Goal: Task Accomplishment & Management: Manage account settings

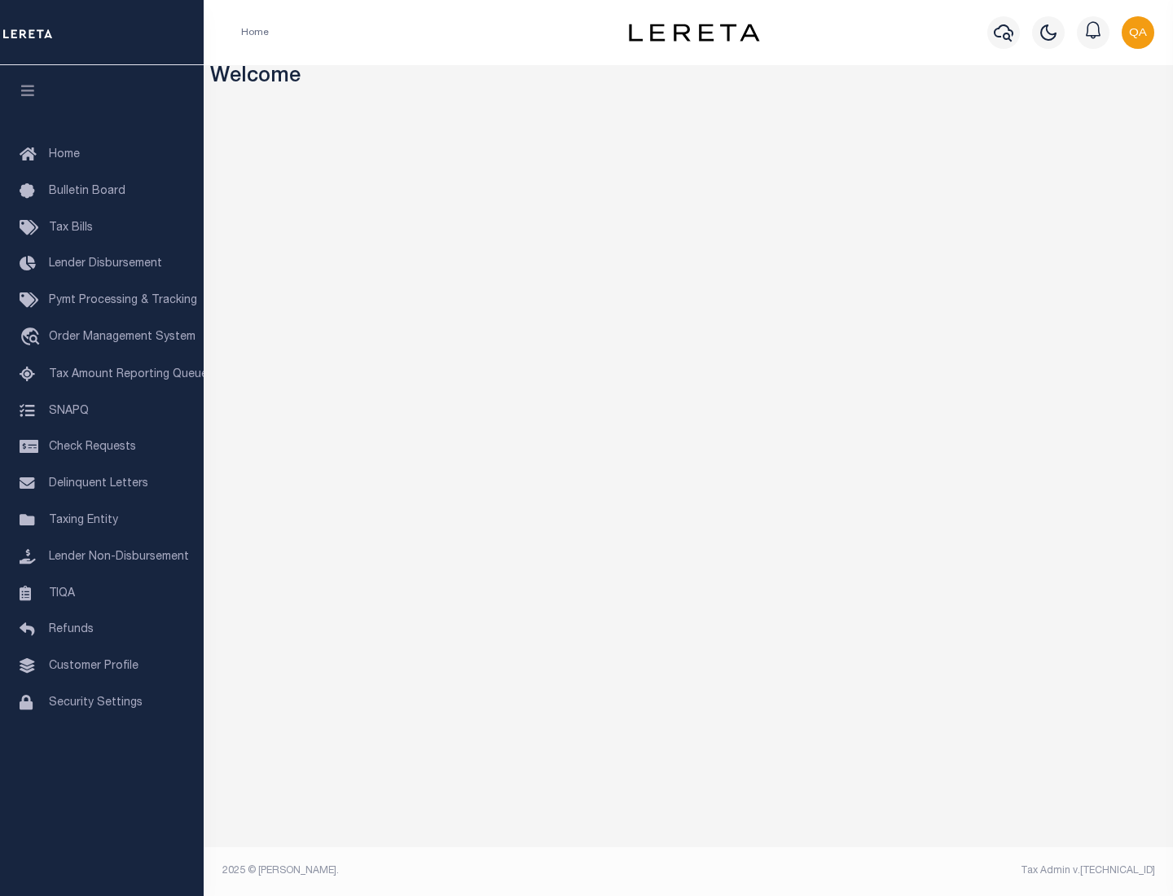
click at [102, 447] on span "Check Requests" at bounding box center [92, 446] width 87 height 11
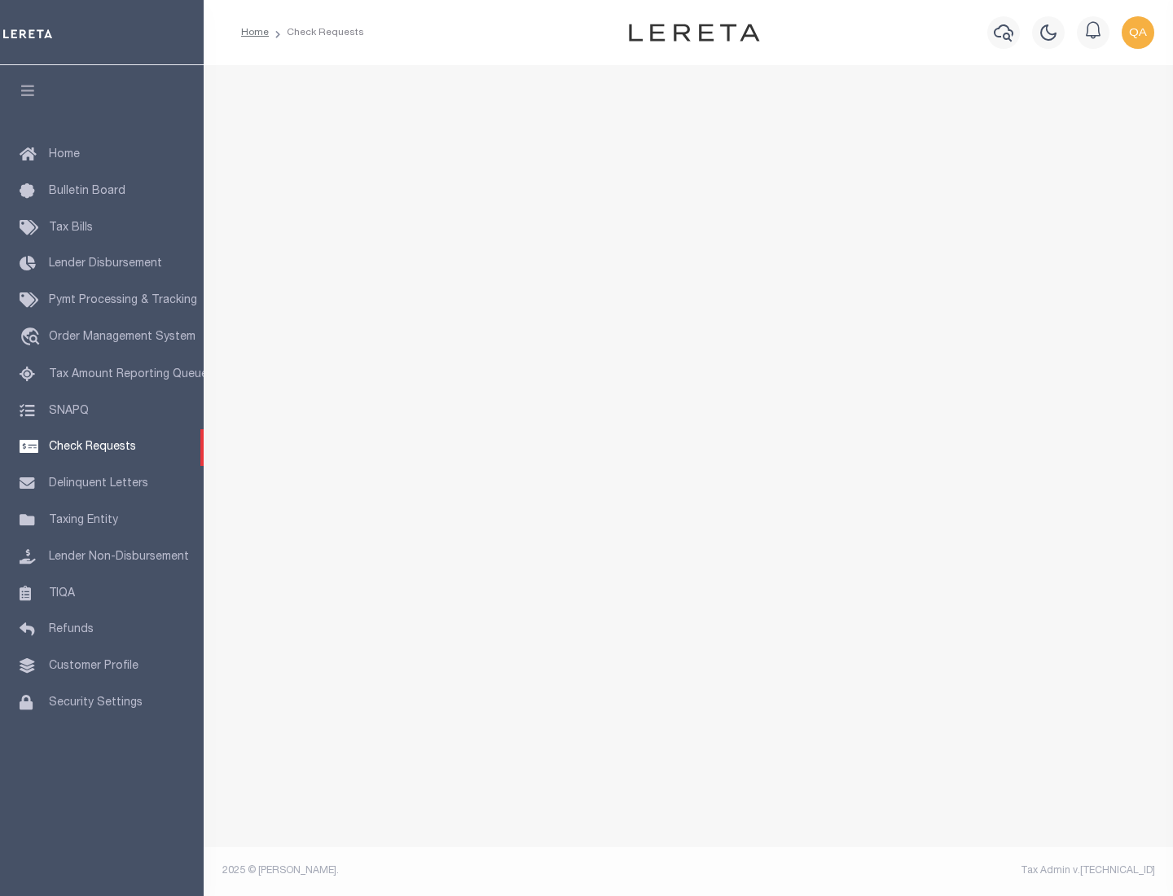
select select "50"
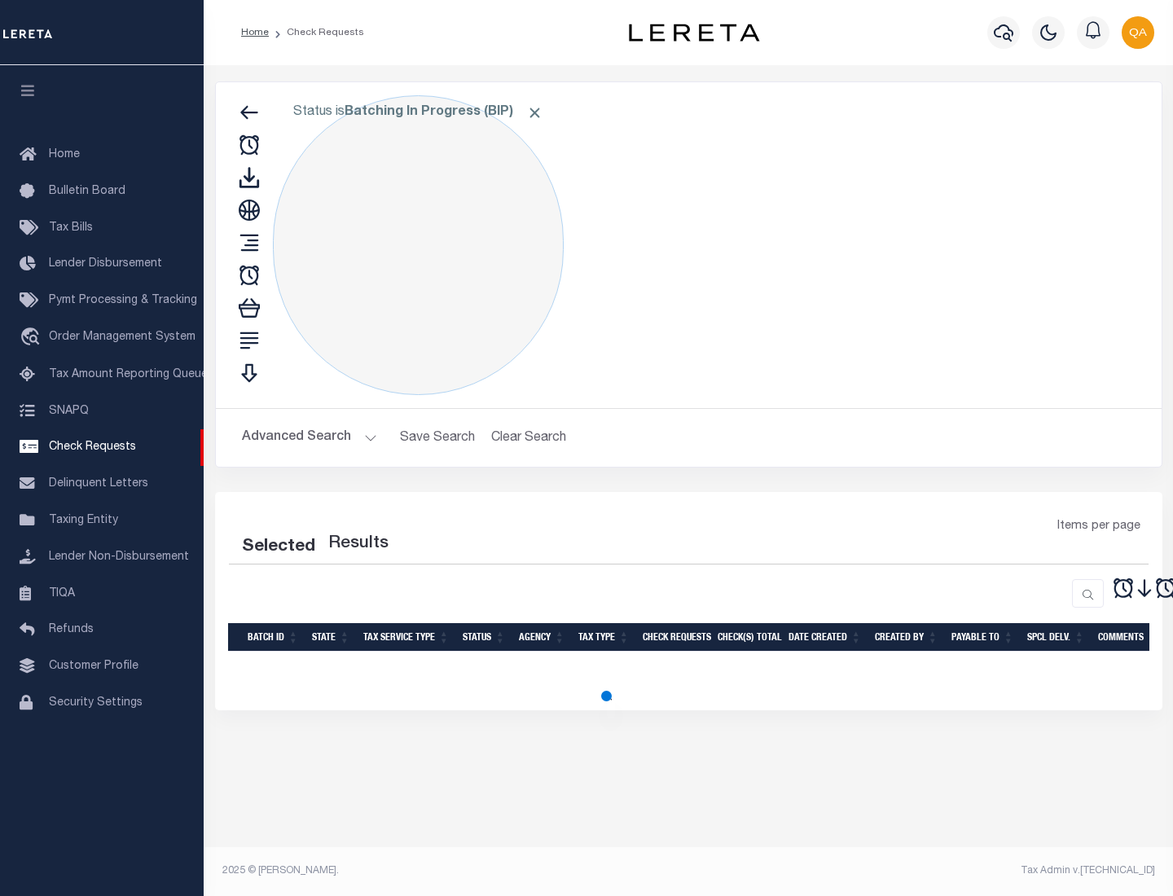
select select "50"
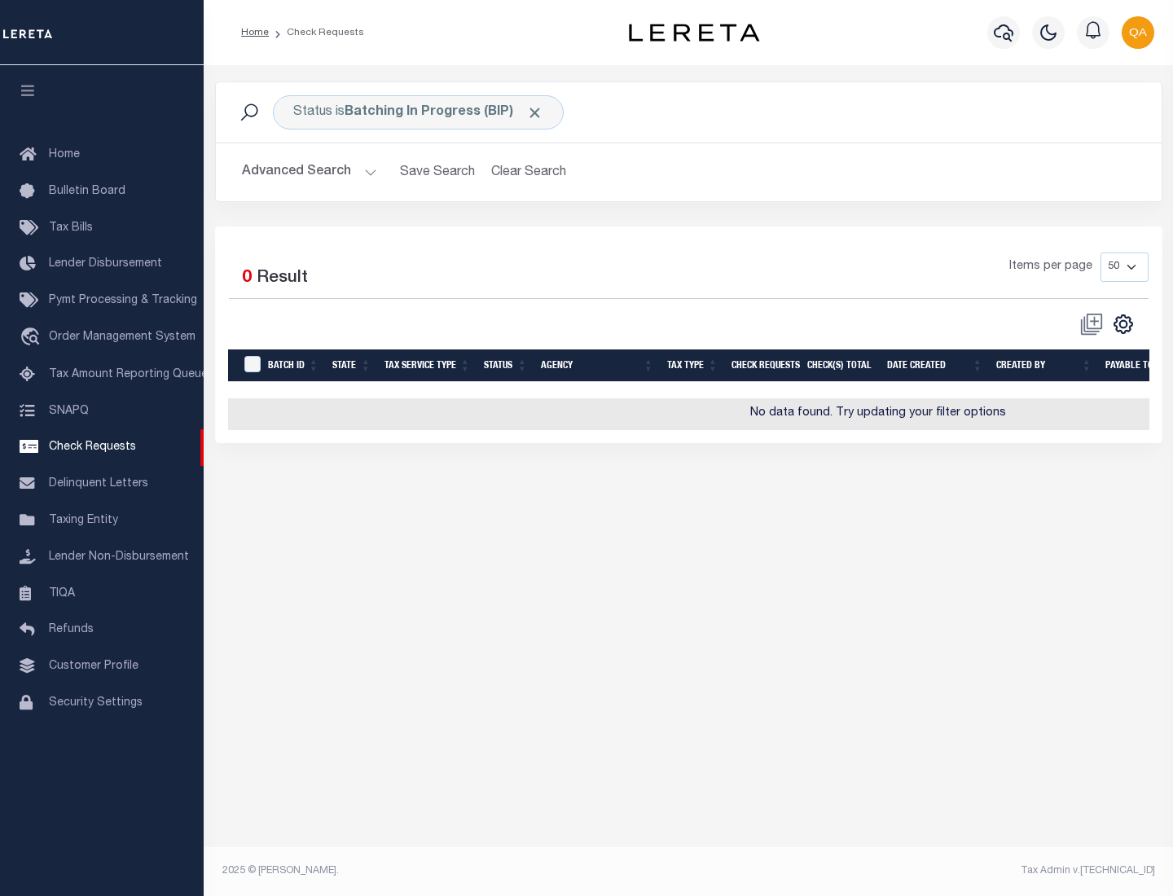
click at [535, 112] on span "Click to Remove" at bounding box center [534, 112] width 17 height 17
